Goal: Submit feedback/report problem

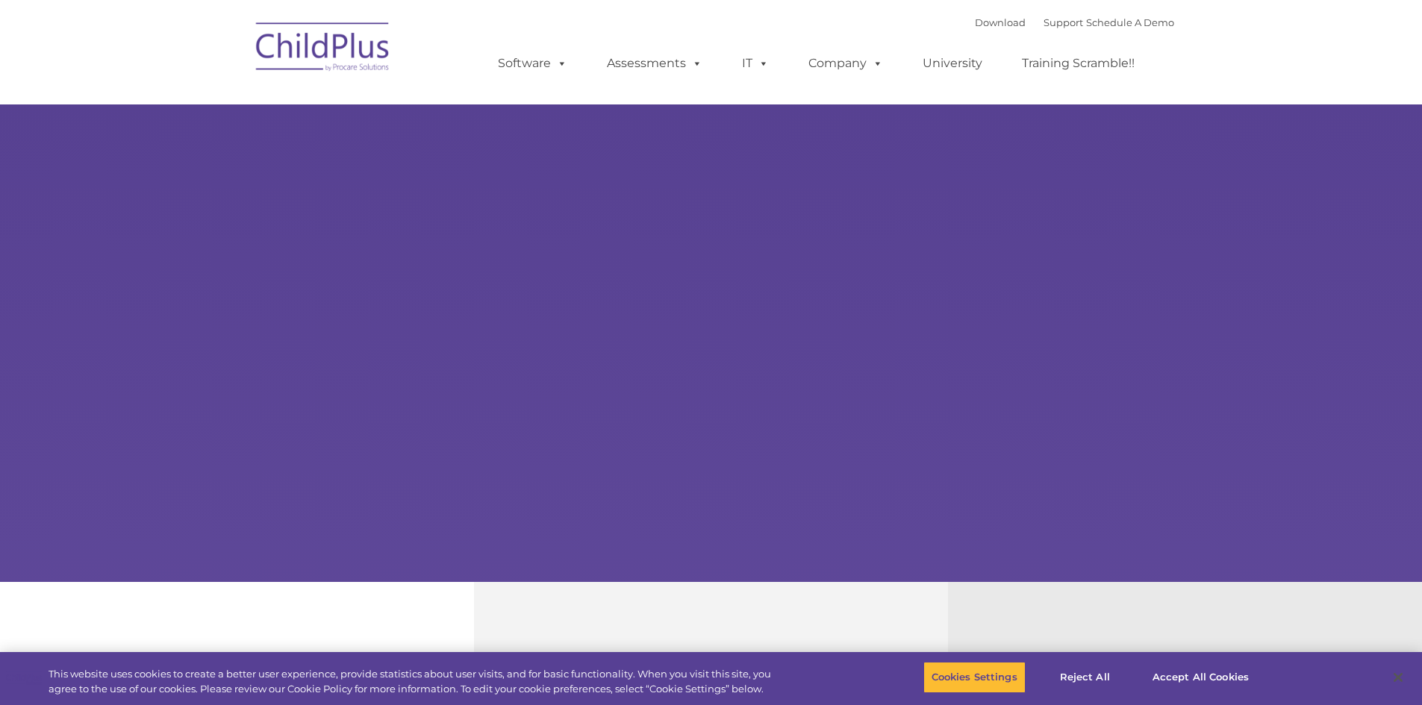
select select "MEDIUM"
click at [423, 234] on div "Learn More Request a Demo The Future of ChildPlus is Here! Boost your productiv…" at bounding box center [711, 291] width 1422 height 582
select select "MEDIUM"
